Goal: Find specific page/section: Find specific page/section

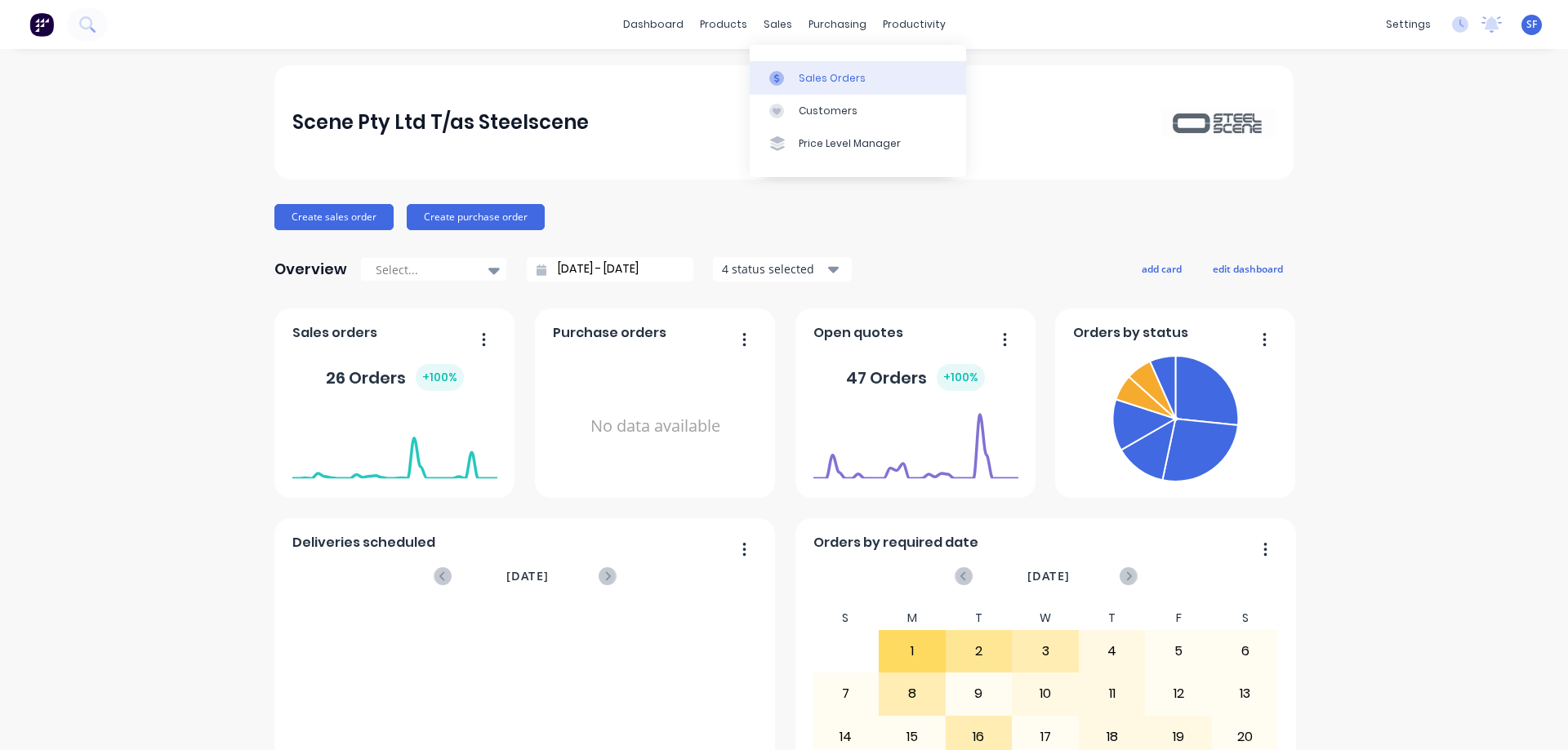
click at [802, 75] on div "Sales Orders" at bounding box center [832, 78] width 67 height 15
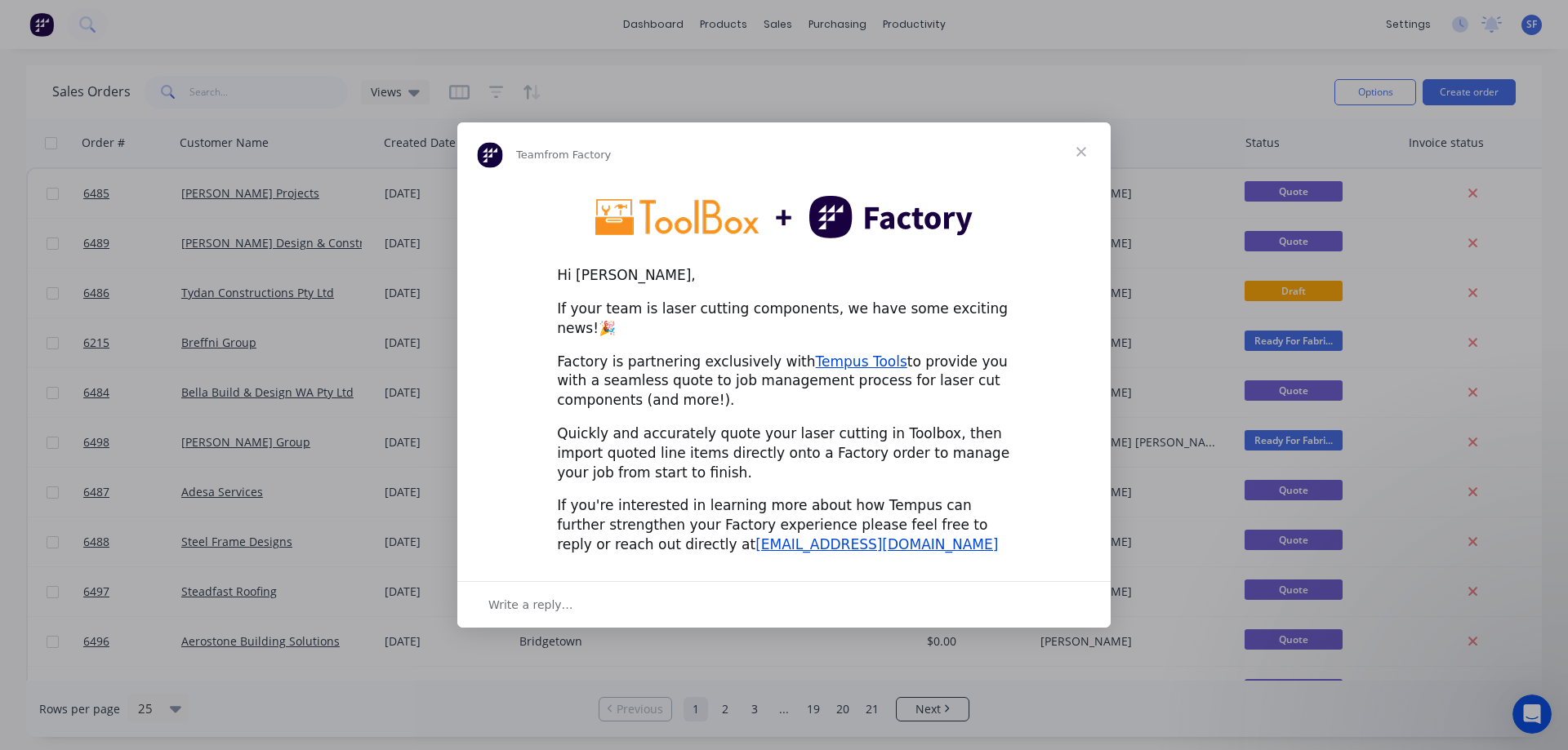
click at [1078, 162] on span "Close" at bounding box center [1080, 151] width 59 height 59
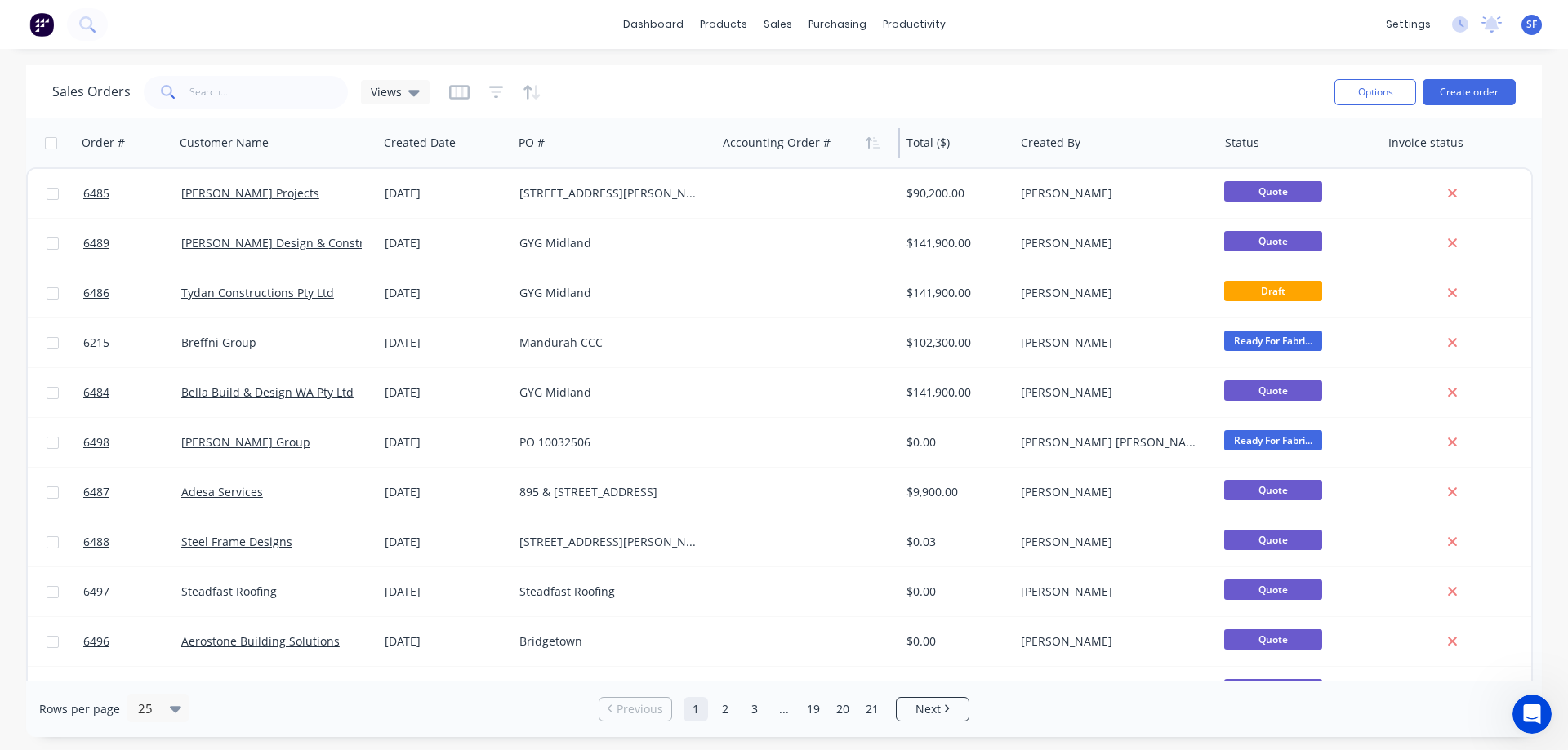
drag, startPoint x: 918, startPoint y: 134, endPoint x: 778, endPoint y: 140, distance: 140.1
click at [778, 140] on div "Accounting Order #" at bounding box center [808, 143] width 184 height 49
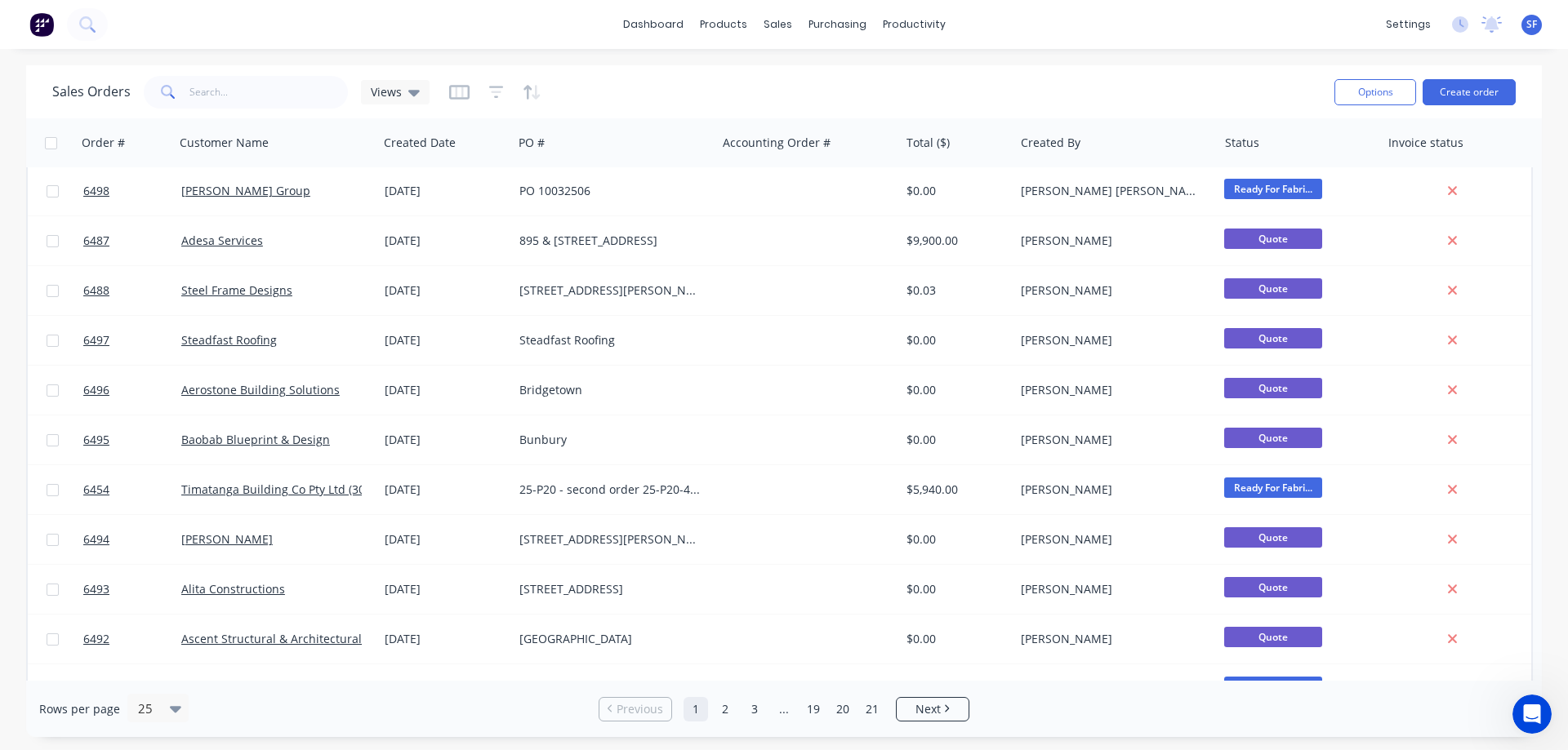
scroll to position [87, 0]
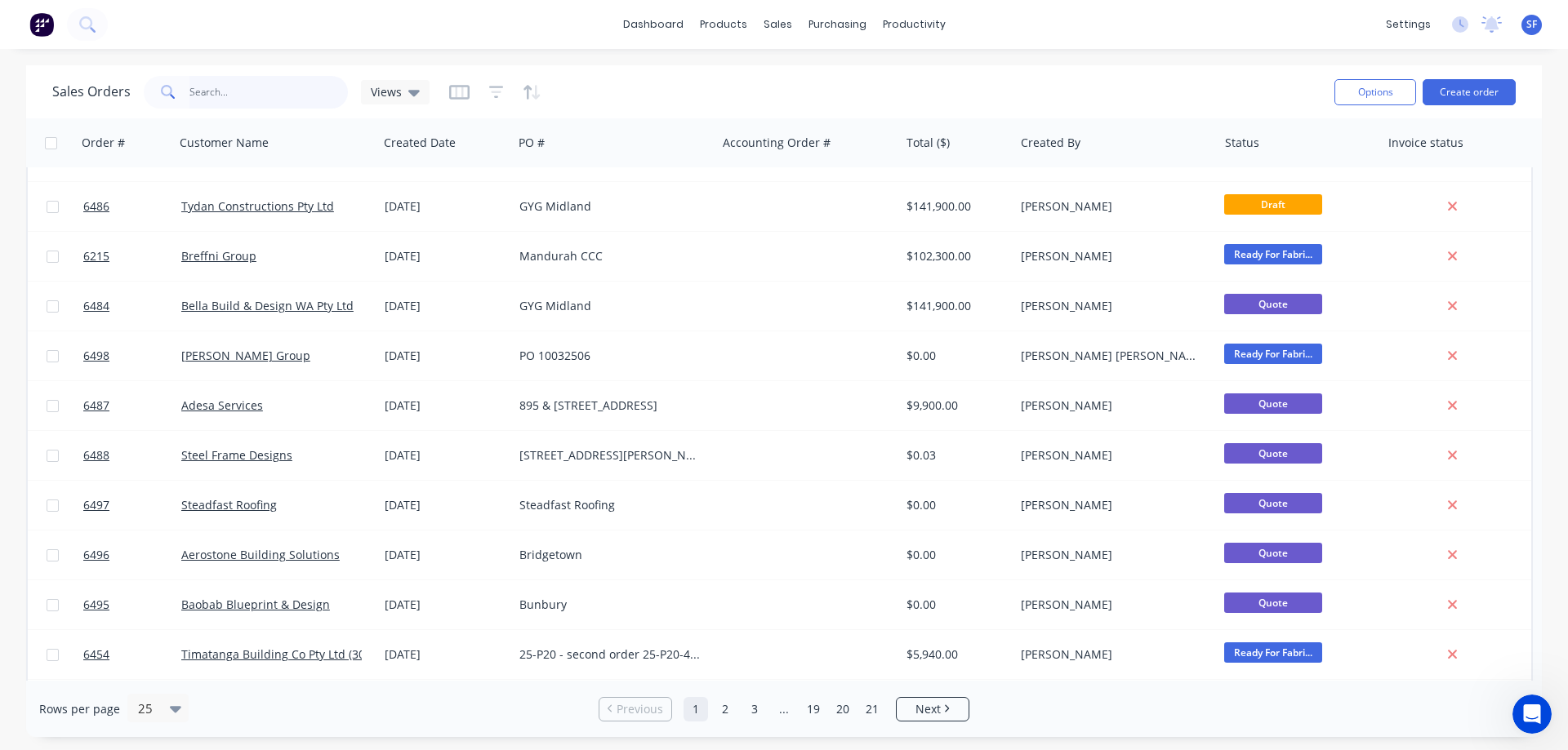
click at [249, 86] on input "text" at bounding box center [269, 91] width 160 height 33
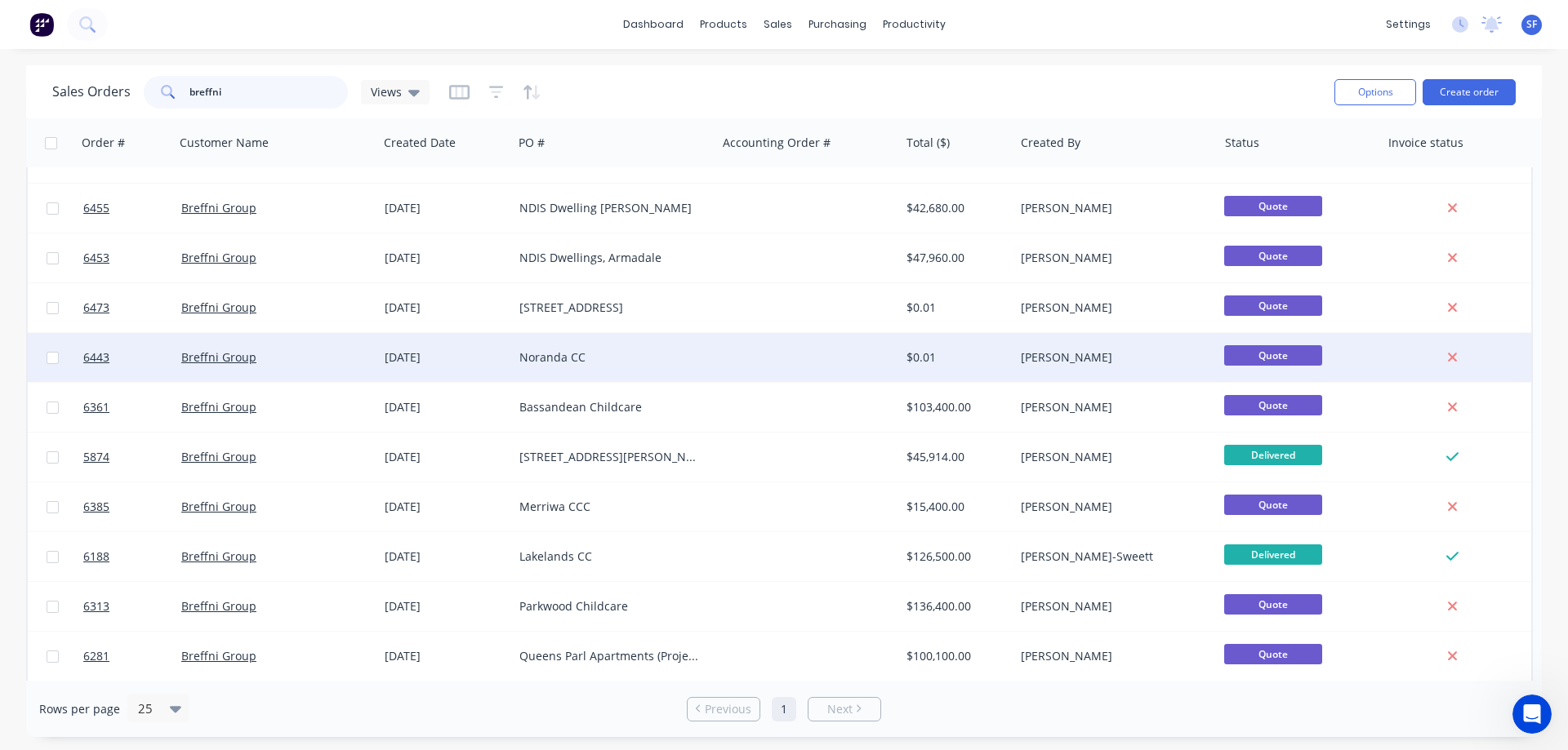
scroll to position [47, 0]
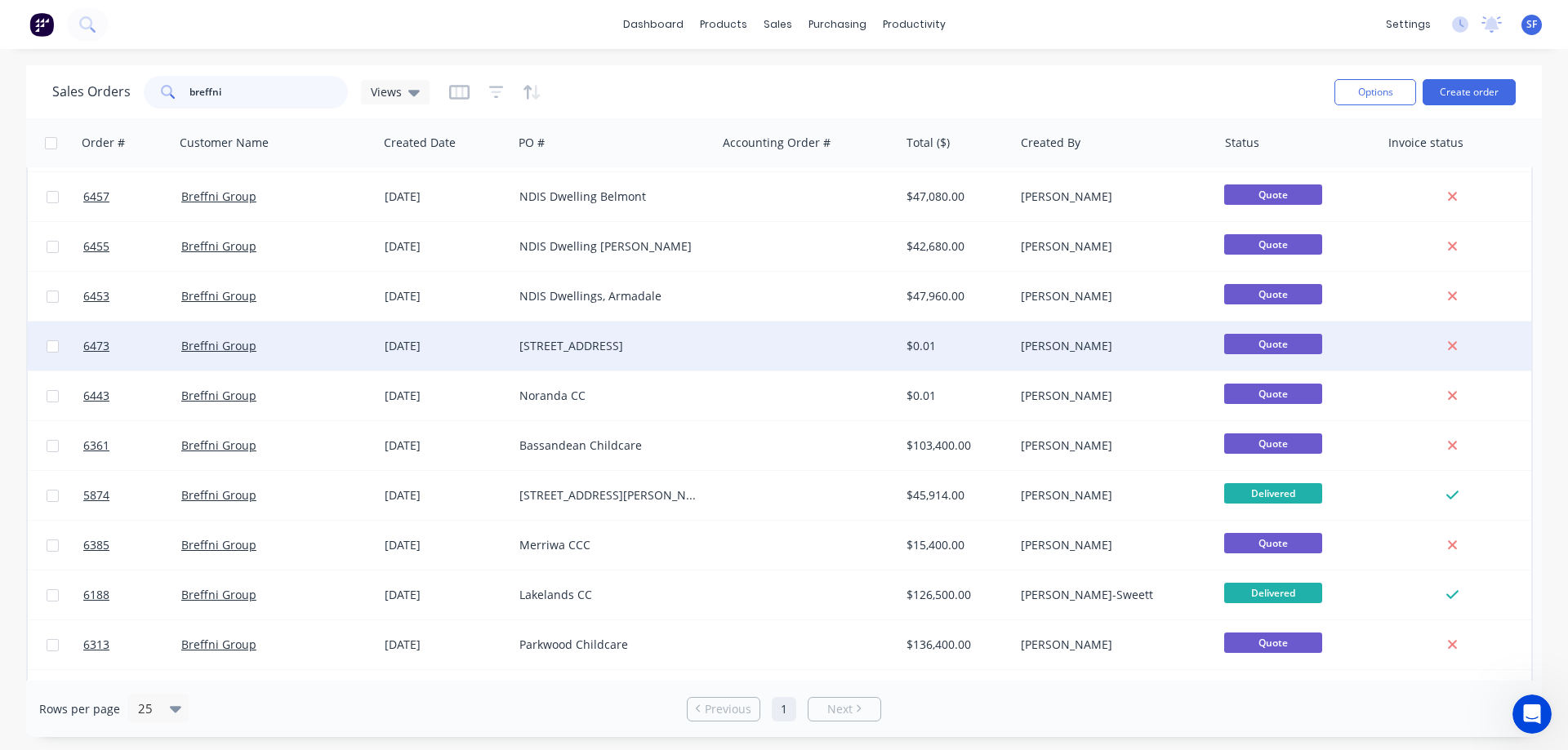
type input "breffni"
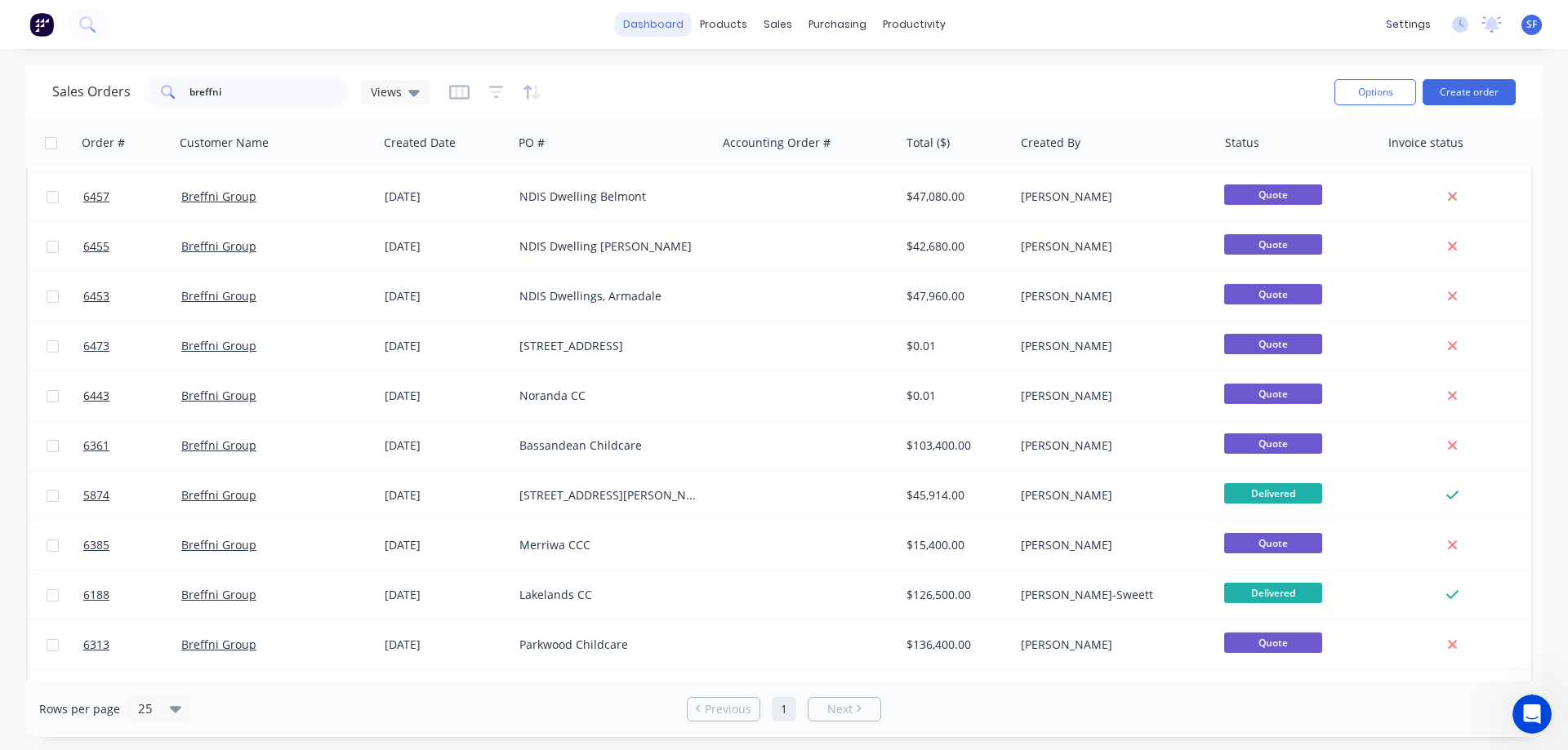
click at [667, 22] on link "dashboard" at bounding box center [653, 24] width 76 height 24
